Goal: Book appointment/travel/reservation

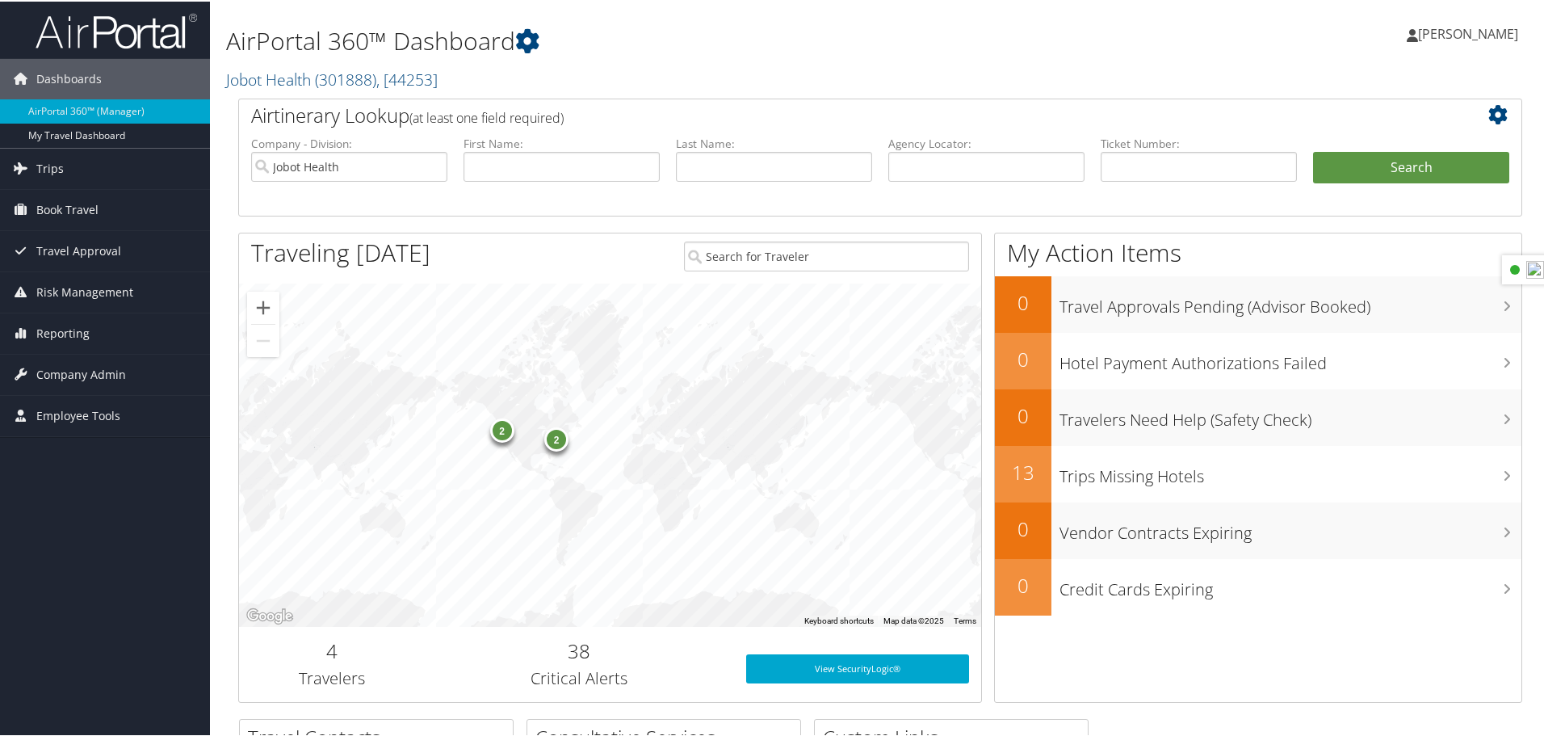
click at [1046, 45] on div "[PERSON_NAME] [PERSON_NAME] My Settings Travel Agency Contacts View Travel Prof…" at bounding box center [1292, 39] width 517 height 62
click at [73, 209] on span "Book Travel" at bounding box center [67, 208] width 62 height 40
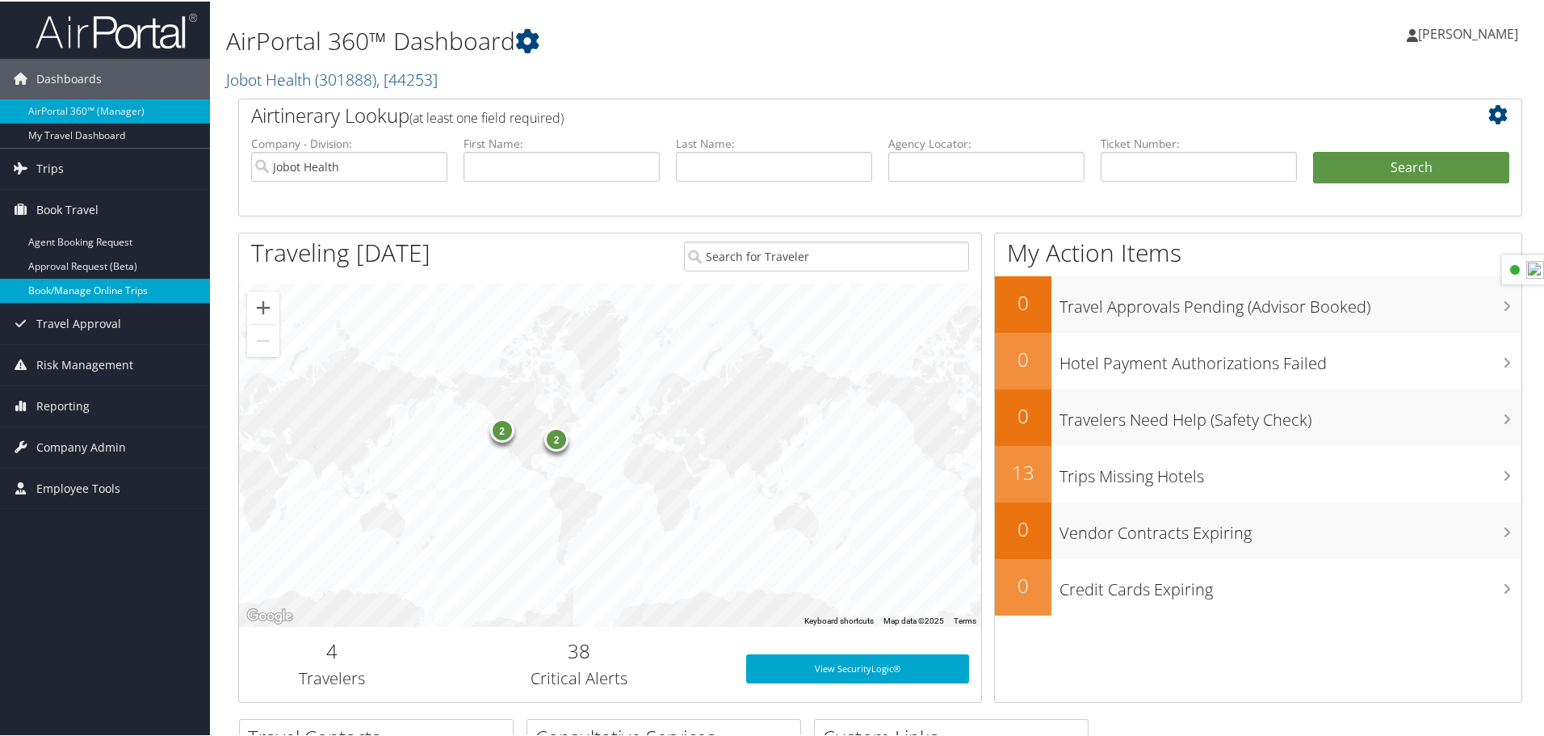
click at [83, 287] on link "Book/Manage Online Trips" at bounding box center [105, 289] width 210 height 24
